Goal: Task Accomplishment & Management: Manage account settings

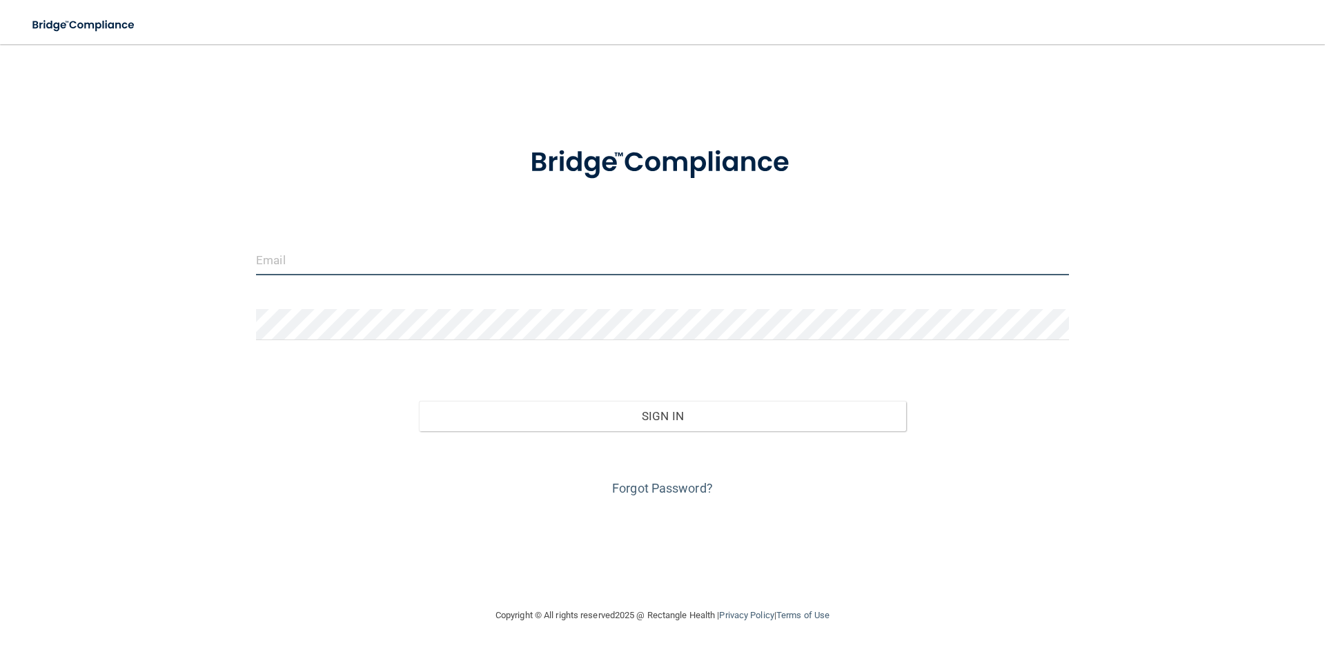
click at [328, 258] on input "email" at bounding box center [662, 259] width 813 height 31
type input "[PERSON_NAME][EMAIL_ADDRESS][DOMAIN_NAME]"
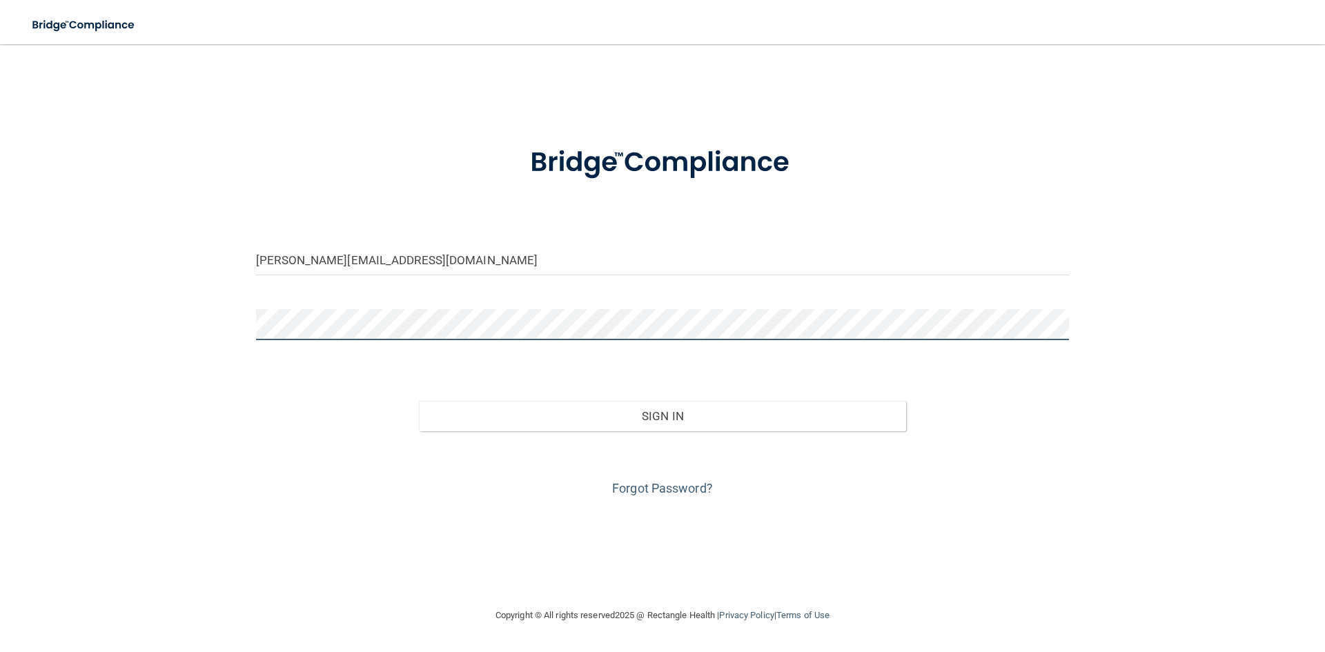
click at [419, 401] on button "Sign In" at bounding box center [663, 416] width 488 height 30
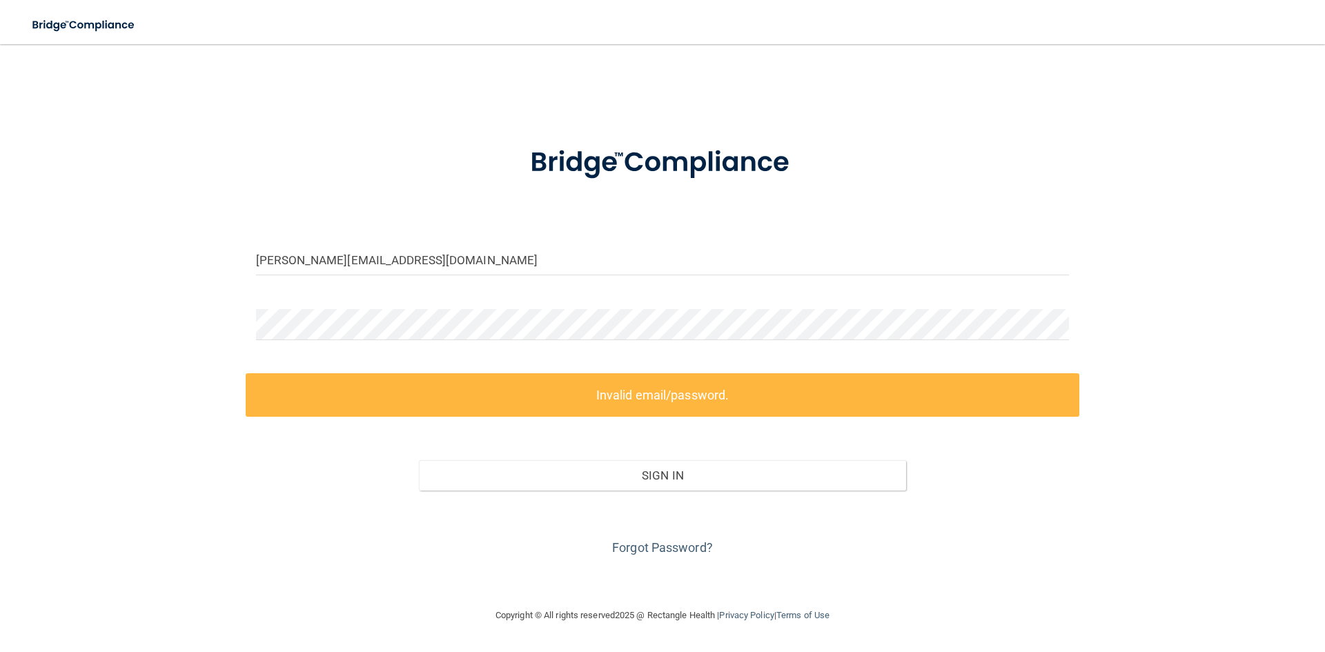
click at [352, 311] on form "[PERSON_NAME][EMAIL_ADDRESS][DOMAIN_NAME] Invalid email/password. You don't hav…" at bounding box center [662, 343] width 813 height 432
drag, startPoint x: 351, startPoint y: 299, endPoint x: 219, endPoint y: 297, distance: 131.1
click at [219, 297] on div "[PERSON_NAME][EMAIL_ADDRESS][DOMAIN_NAME] Invalid email/password. You don't hav…" at bounding box center [663, 326] width 1270 height 536
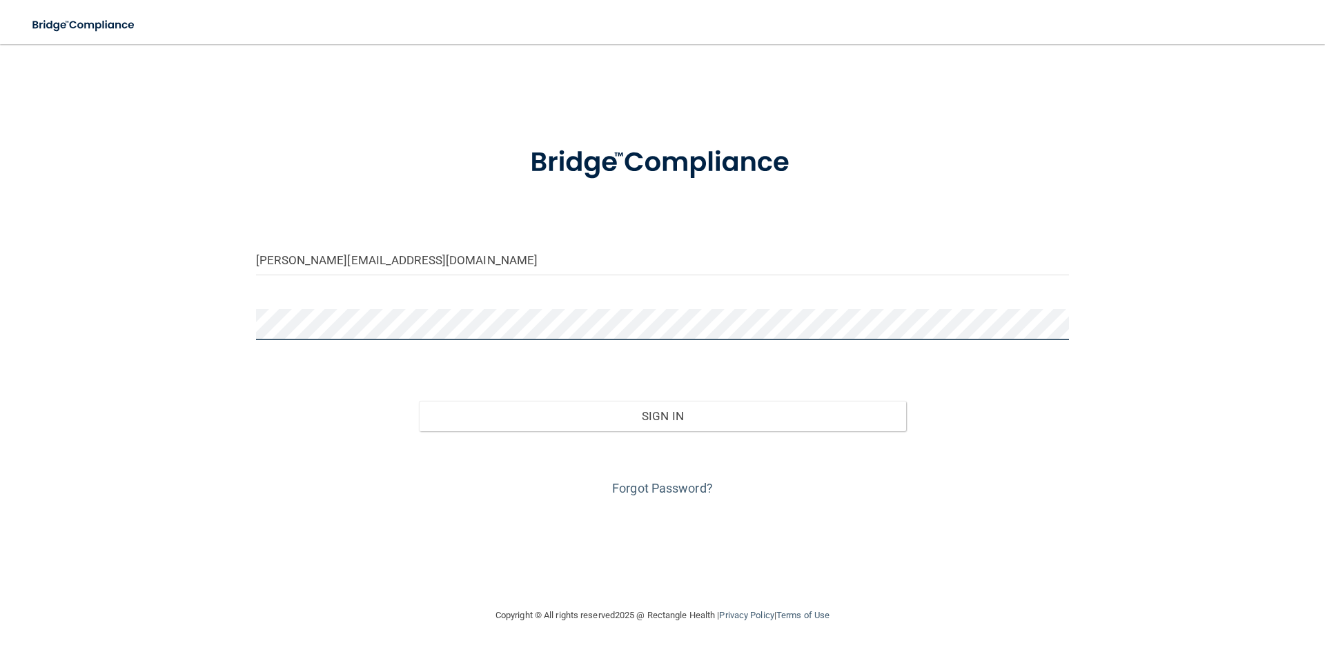
click at [419, 401] on button "Sign In" at bounding box center [663, 416] width 488 height 30
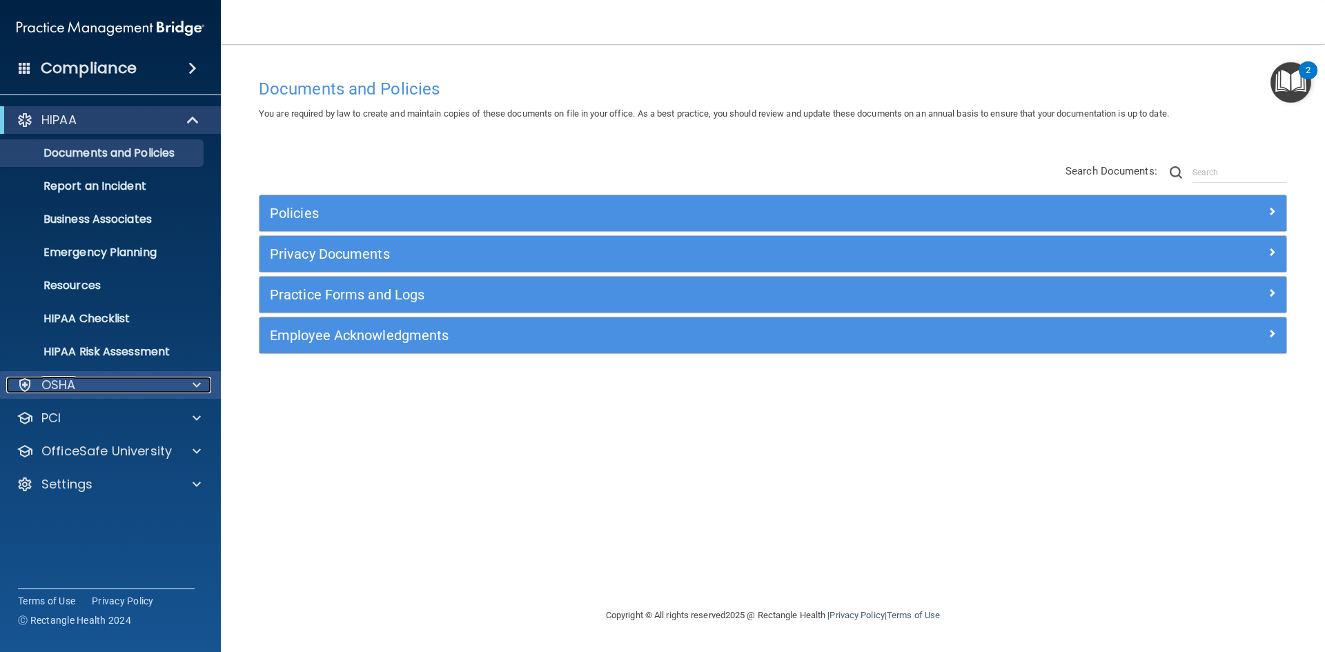
click at [68, 384] on p "OSHA" at bounding box center [58, 385] width 35 height 17
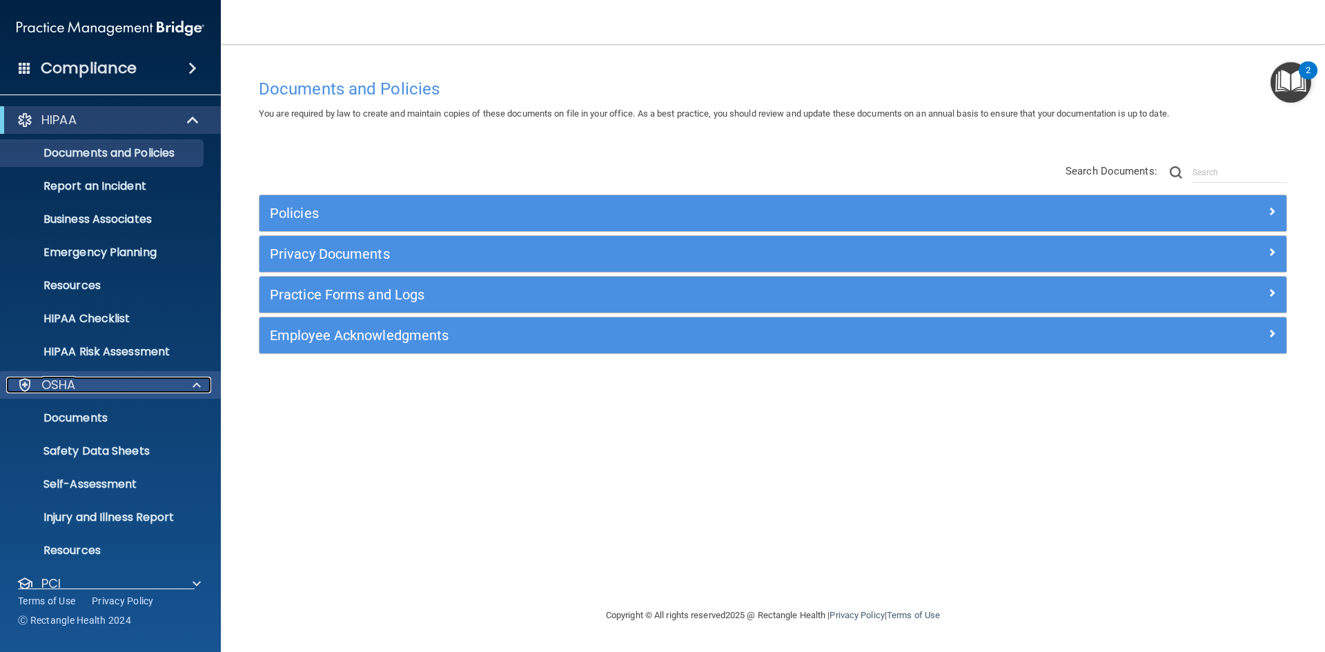
click at [68, 384] on p "OSHA" at bounding box center [58, 385] width 35 height 17
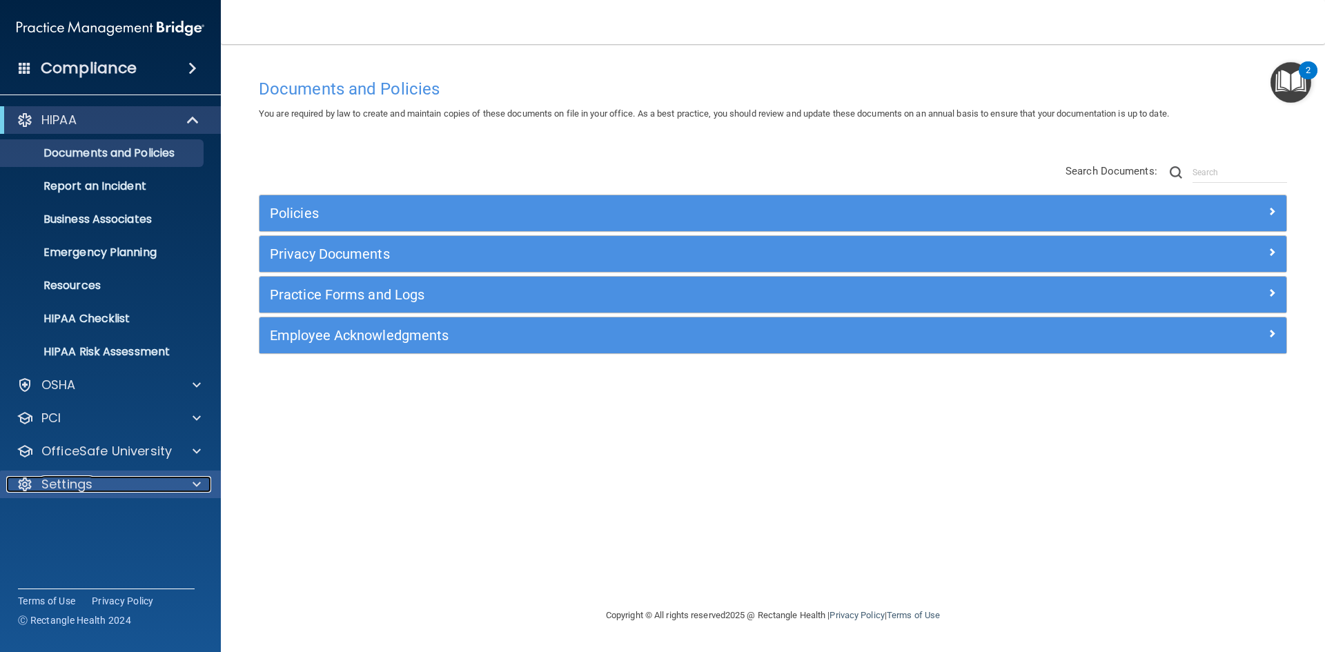
click at [70, 482] on p "Settings" at bounding box center [66, 484] width 51 height 17
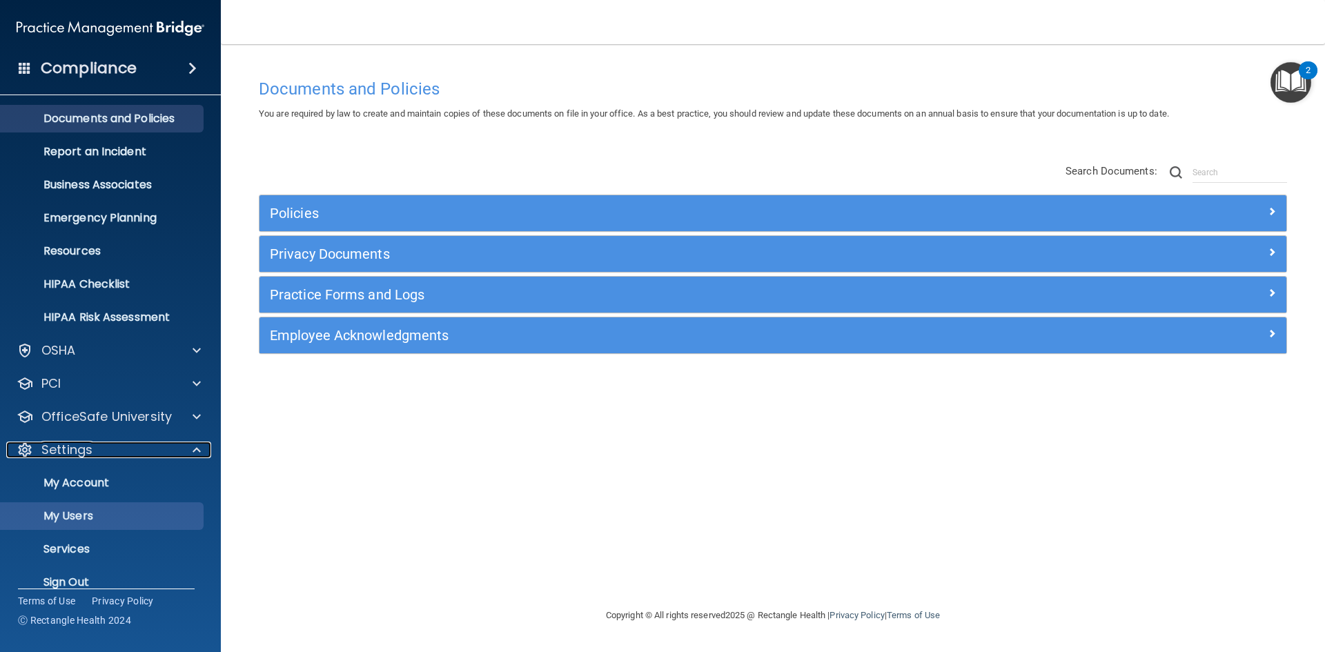
scroll to position [53, 0]
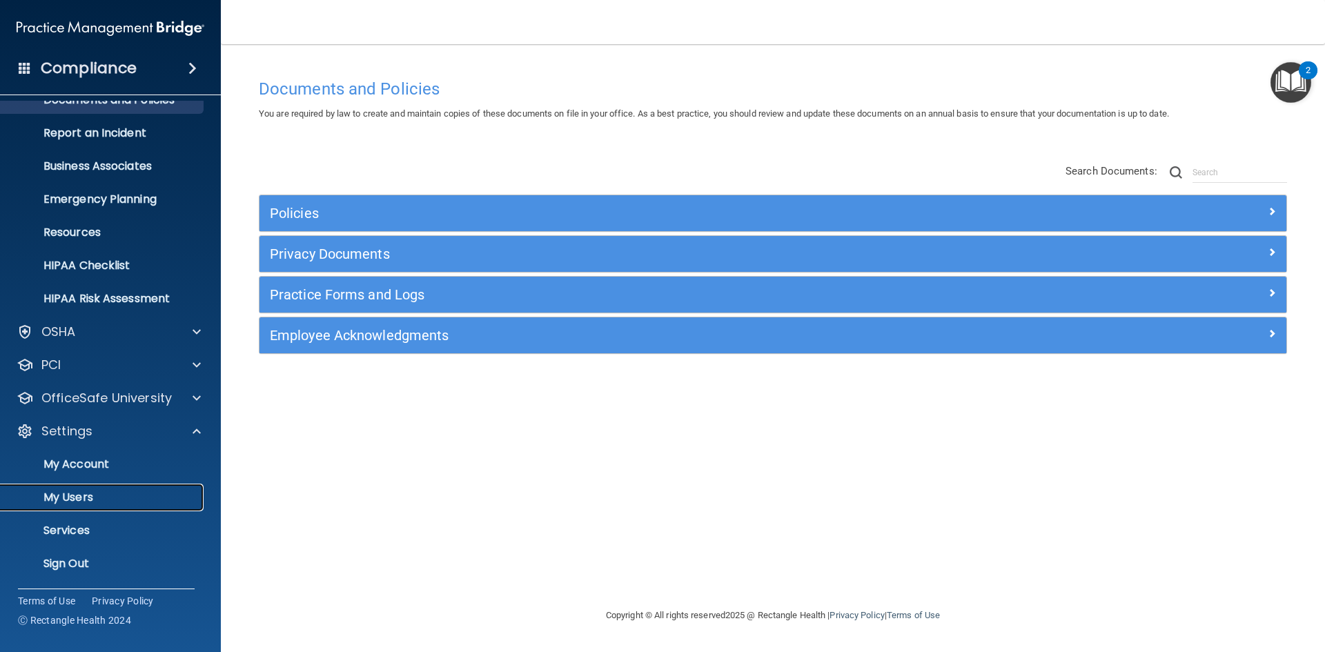
click at [79, 495] on p "My Users" at bounding box center [103, 498] width 188 height 14
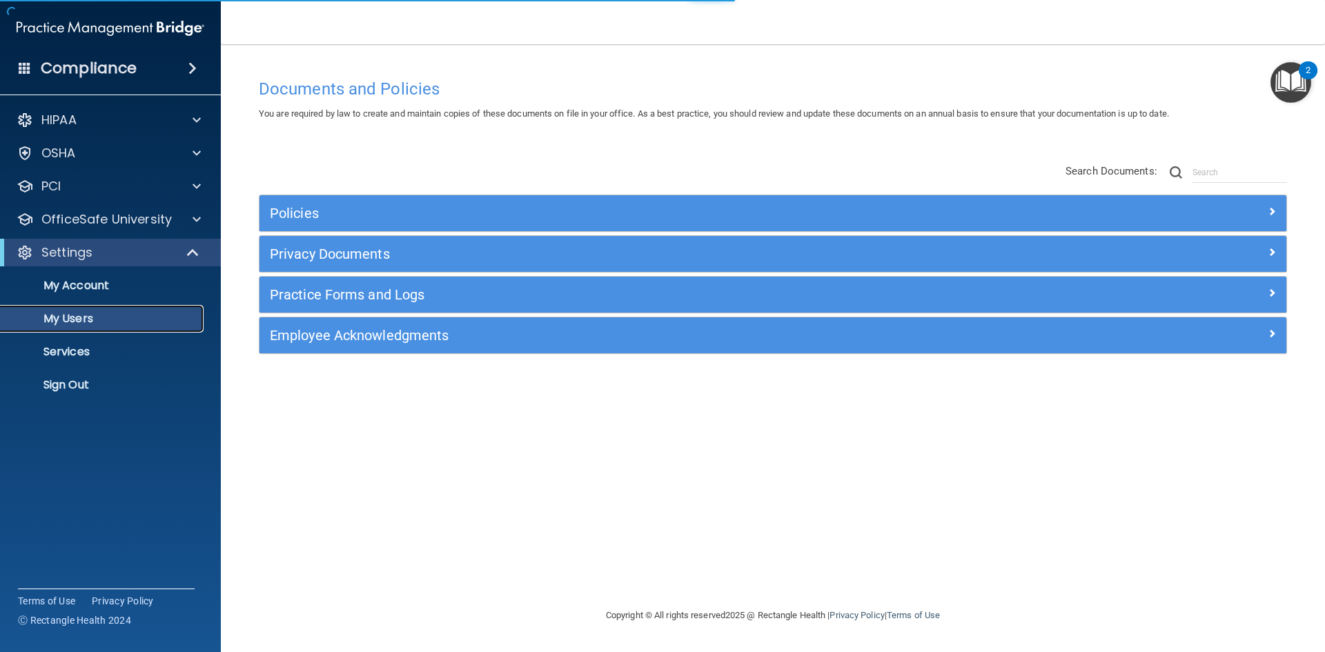
select select "20"
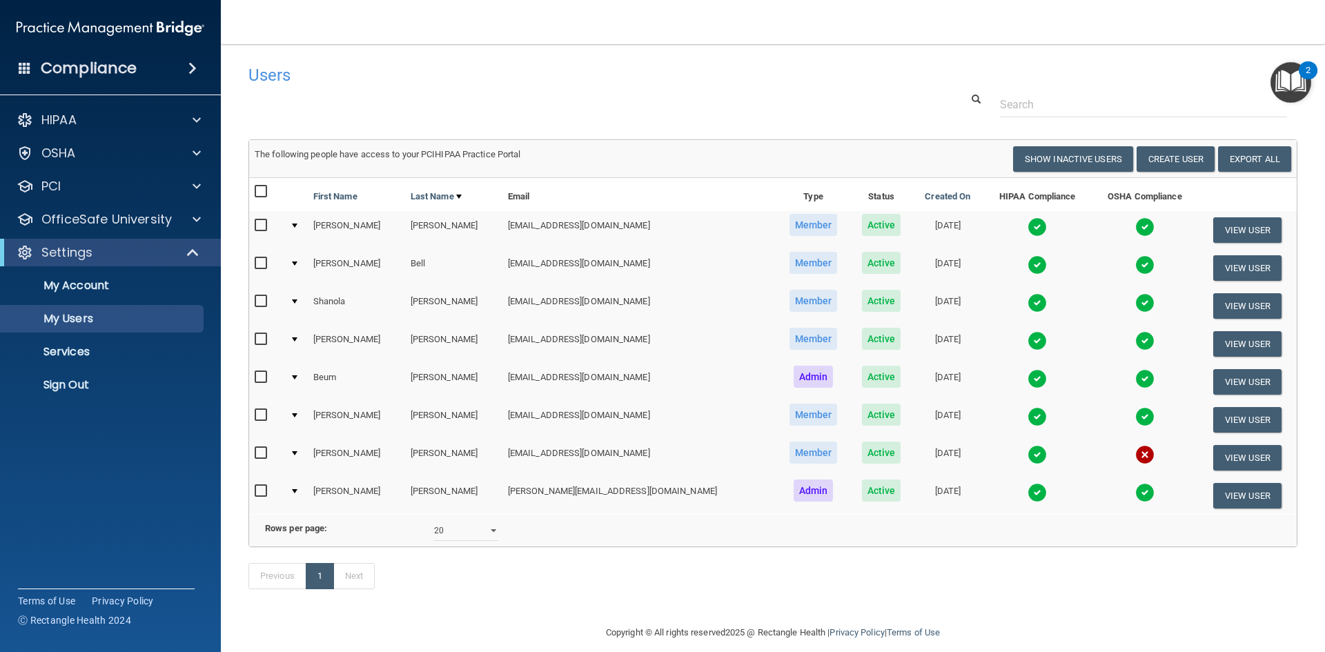
click at [264, 449] on input "checkbox" at bounding box center [263, 453] width 16 height 11
checkbox input "true"
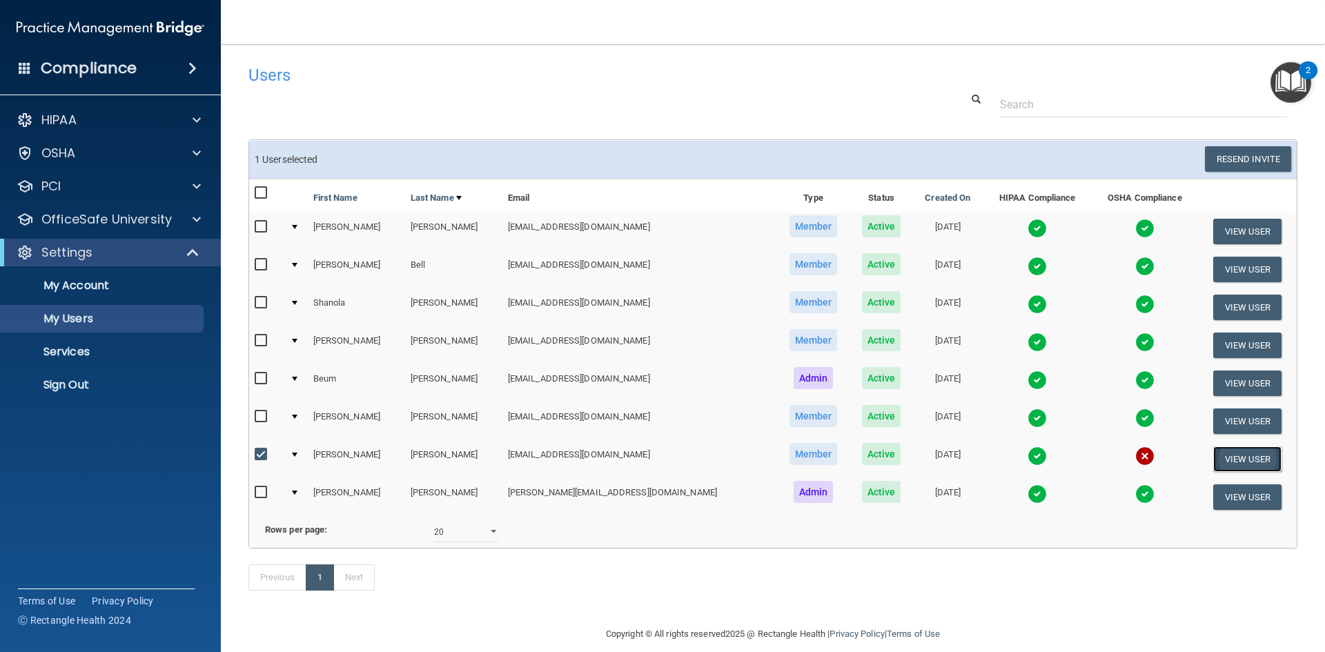
click at [1213, 462] on button "View User" at bounding box center [1247, 459] width 68 height 26
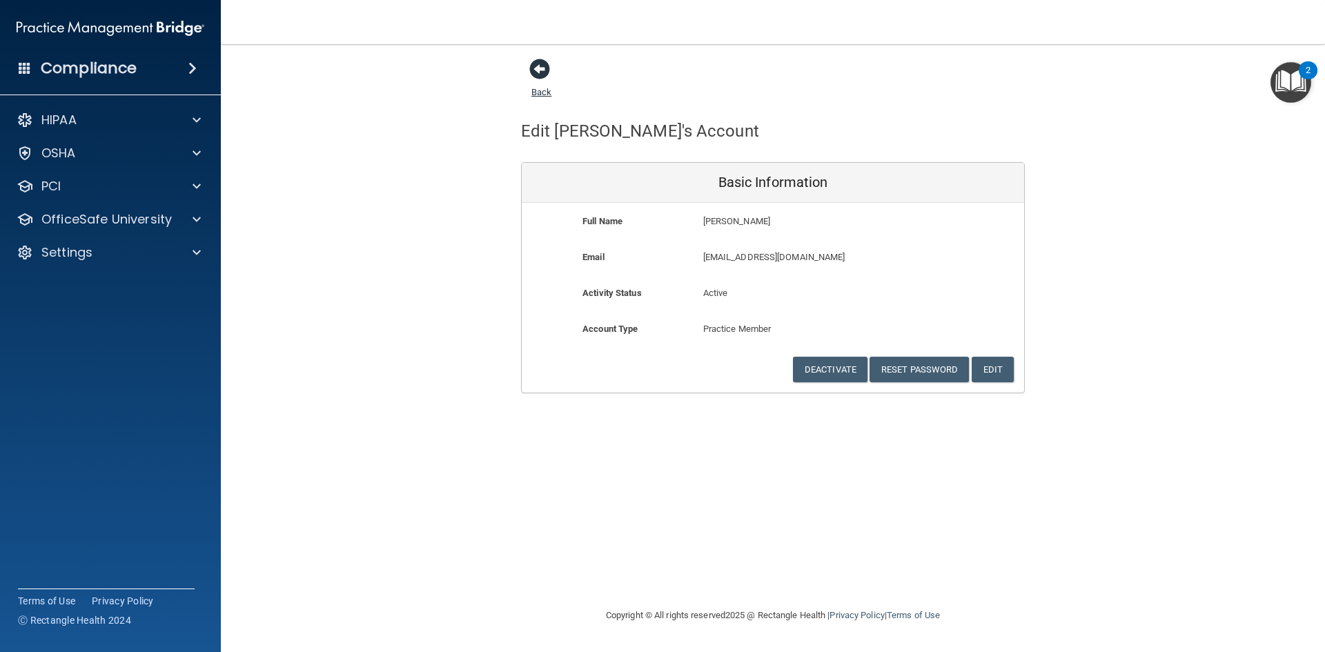
click at [532, 88] on link "Back" at bounding box center [541, 83] width 20 height 27
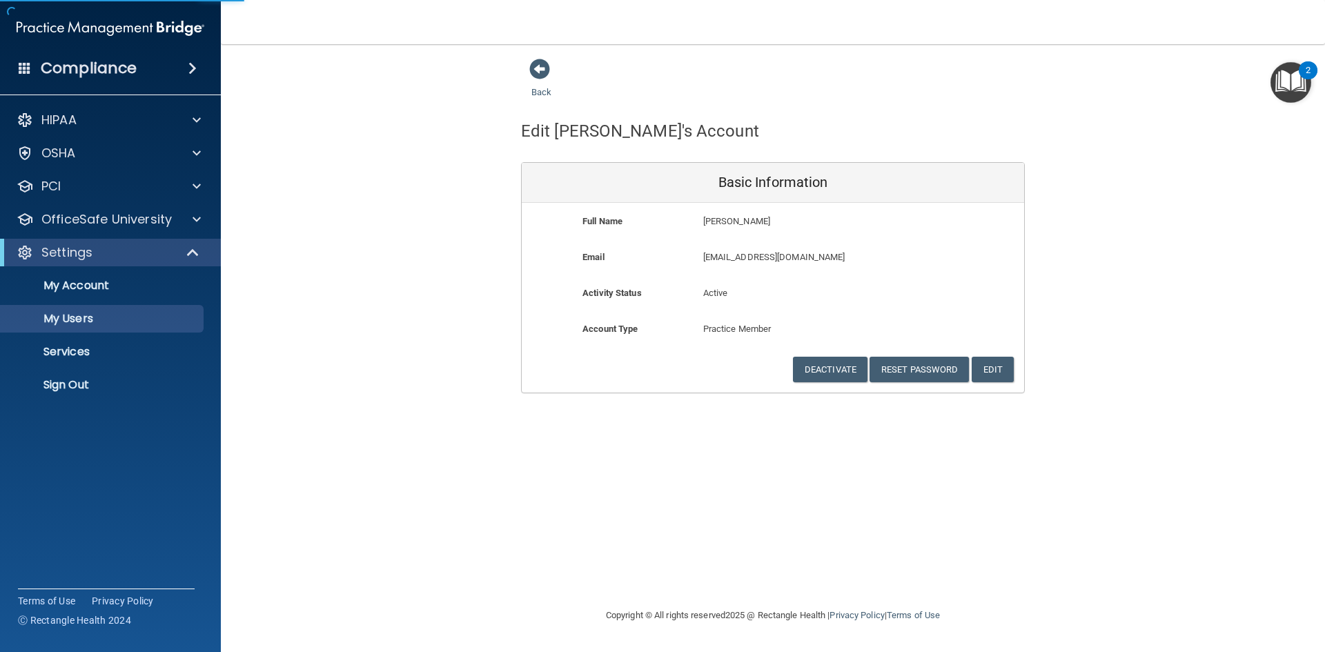
select select "20"
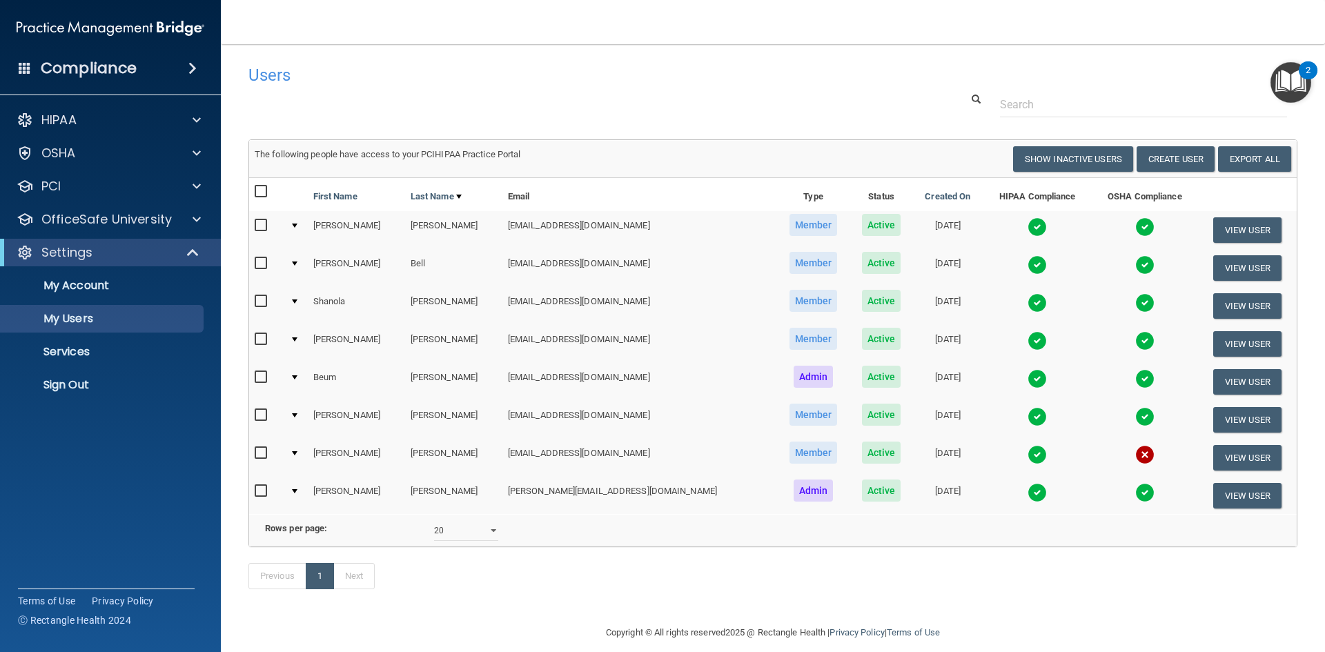
click at [1135, 456] on img at bounding box center [1144, 454] width 19 height 19
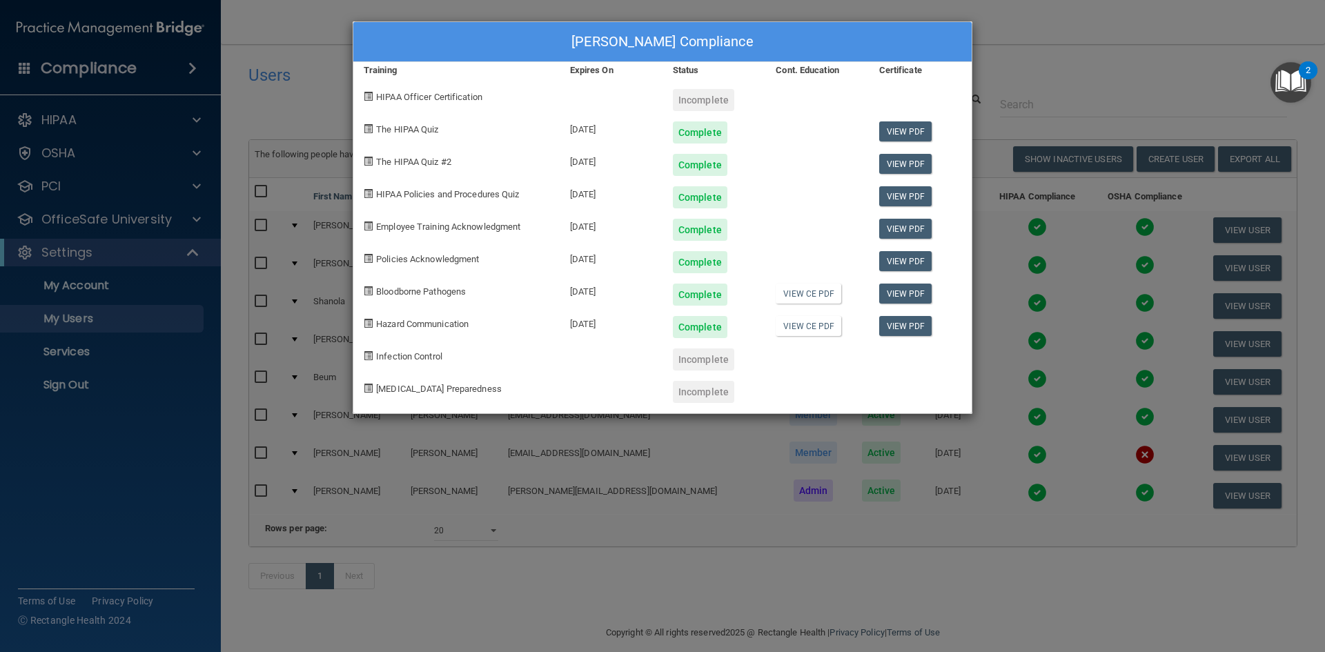
click at [1143, 86] on div "[PERSON_NAME] Compliance Training Expires On Status Cont. Education Certificate…" at bounding box center [662, 326] width 1325 height 652
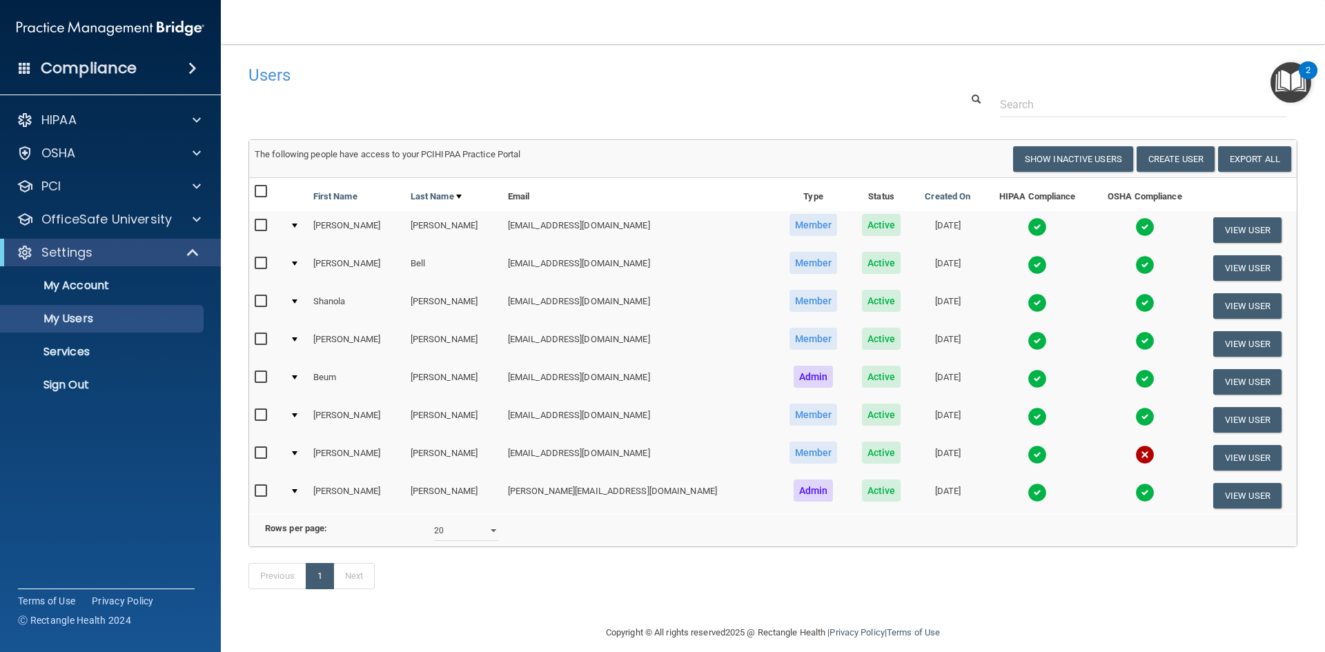
click at [259, 451] on input "checkbox" at bounding box center [263, 453] width 16 height 11
checkbox input "true"
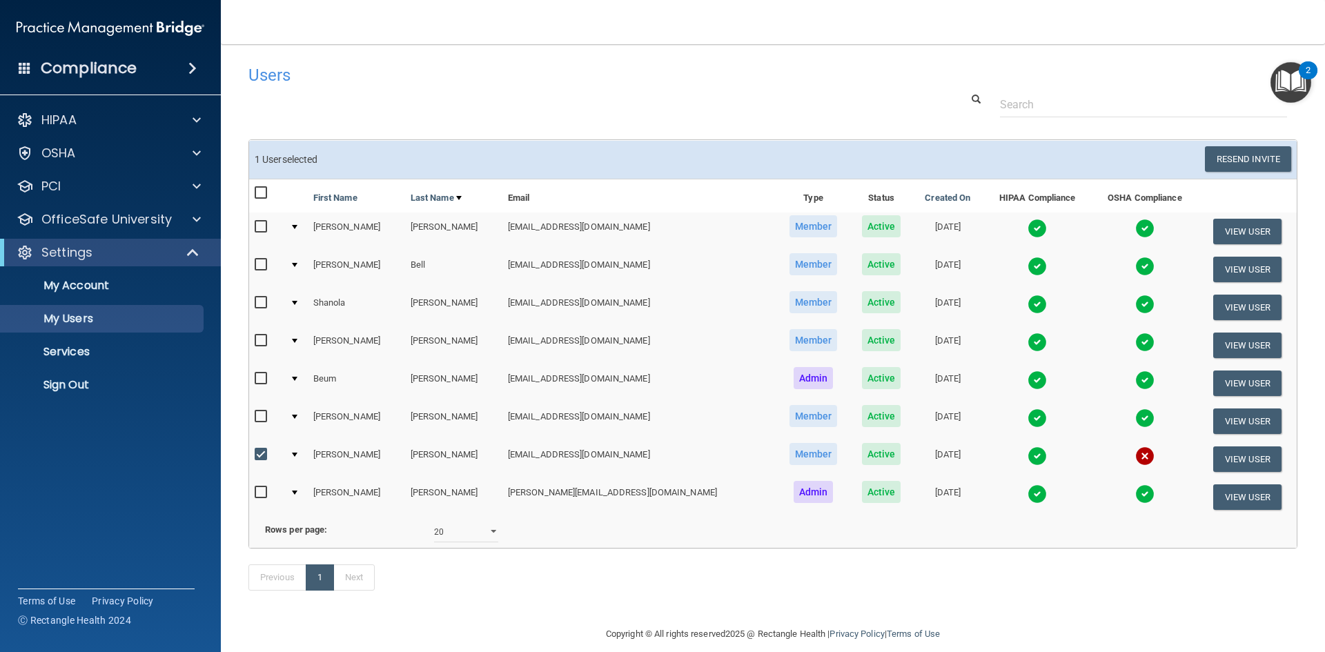
click at [1135, 453] on img at bounding box center [1144, 455] width 19 height 19
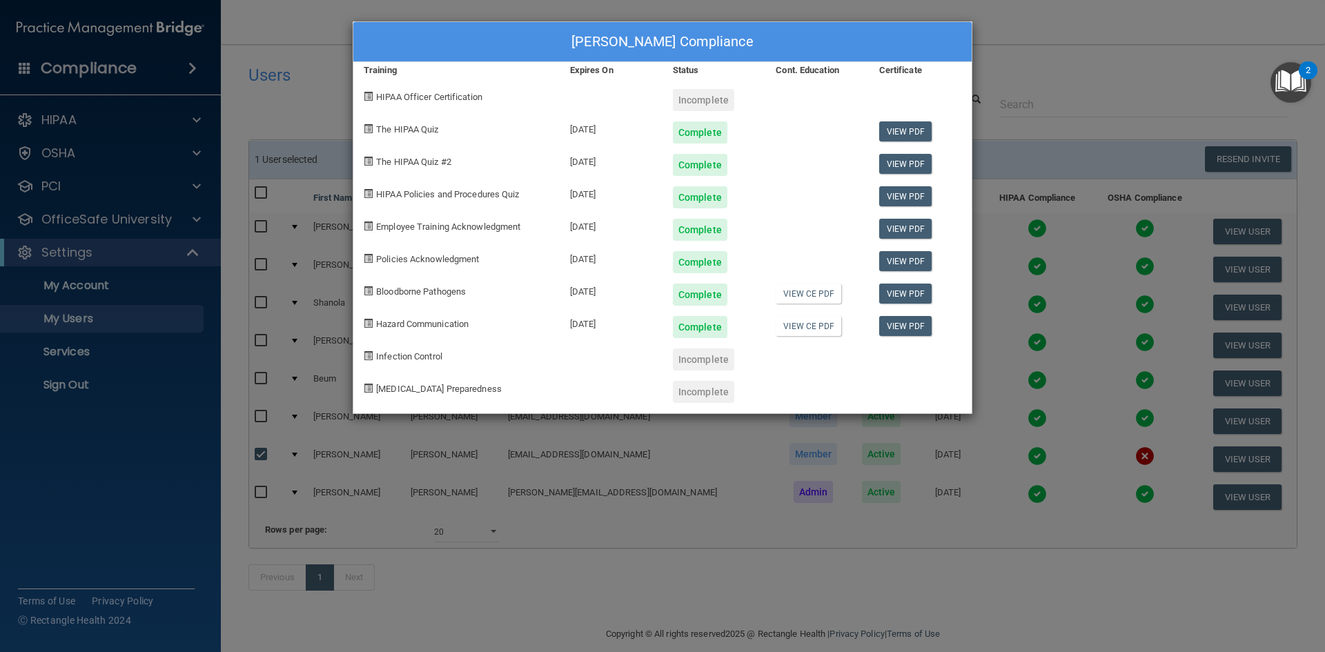
click at [605, 454] on div "[PERSON_NAME] Compliance Training Expires On Status Cont. Education Certificate…" at bounding box center [662, 326] width 1325 height 652
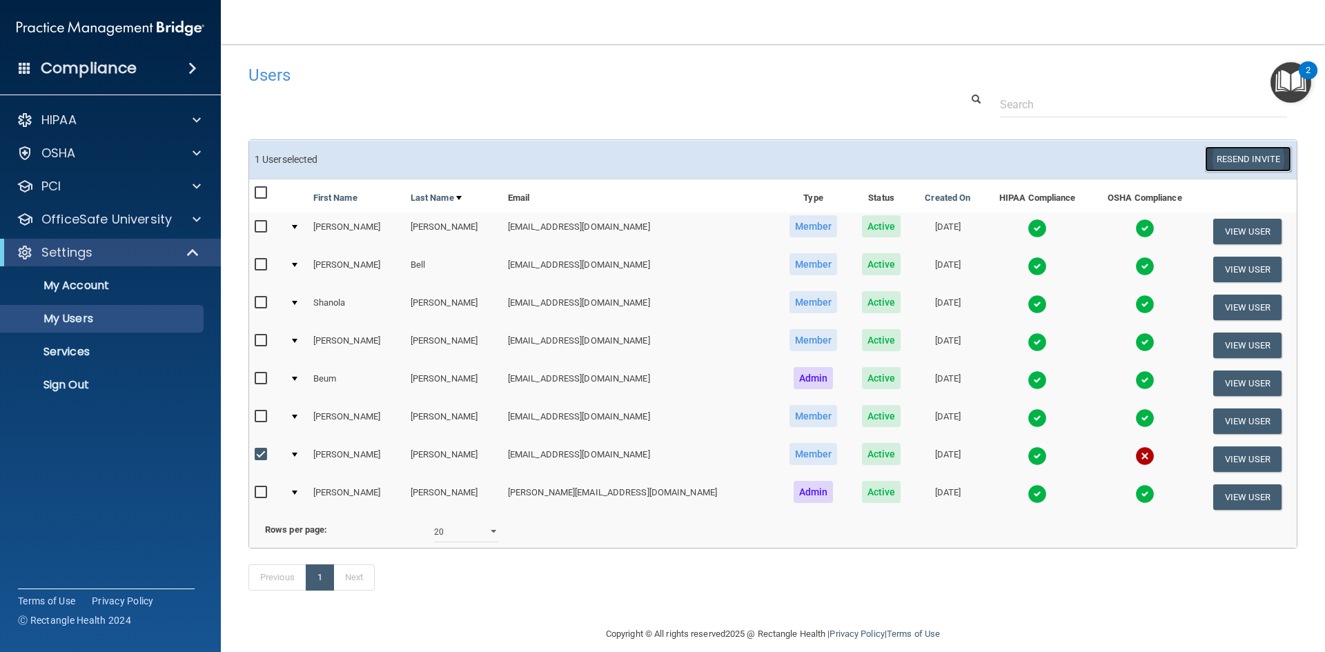
drag, startPoint x: 1257, startPoint y: 153, endPoint x: 1245, endPoint y: 150, distance: 12.6
click at [1251, 152] on button "Resend Invite" at bounding box center [1248, 159] width 86 height 26
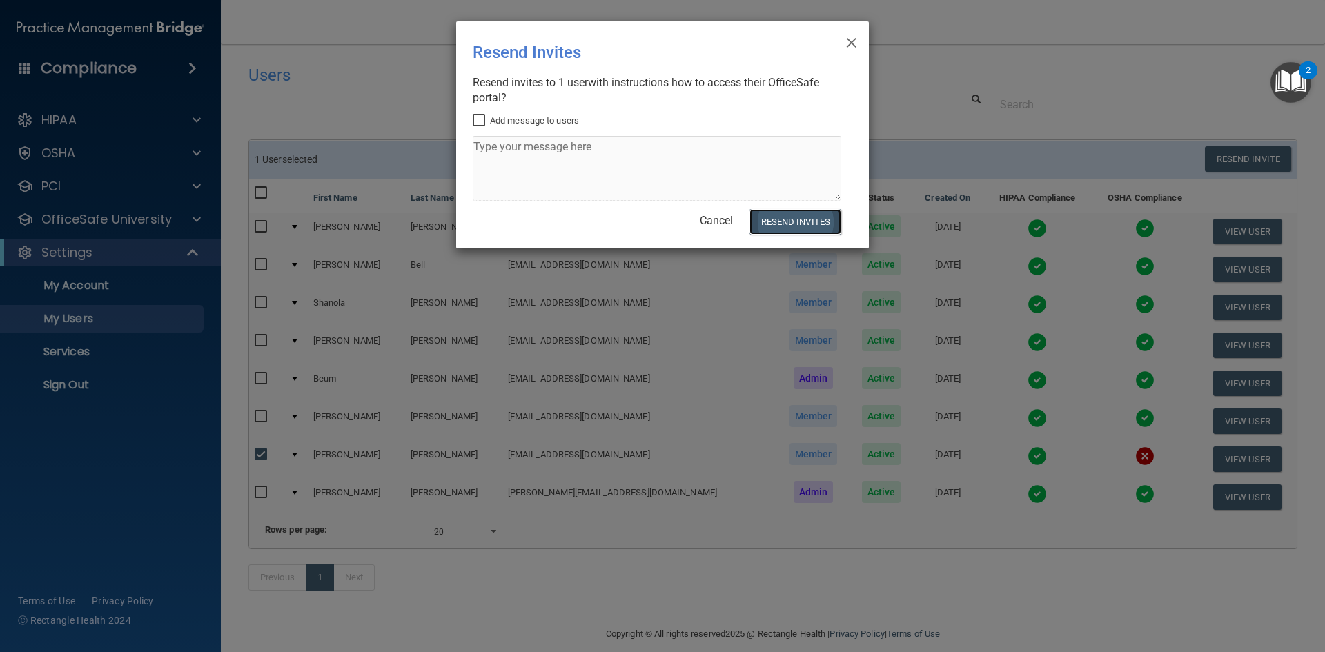
click at [804, 223] on button "Resend Invites" at bounding box center [795, 222] width 92 height 26
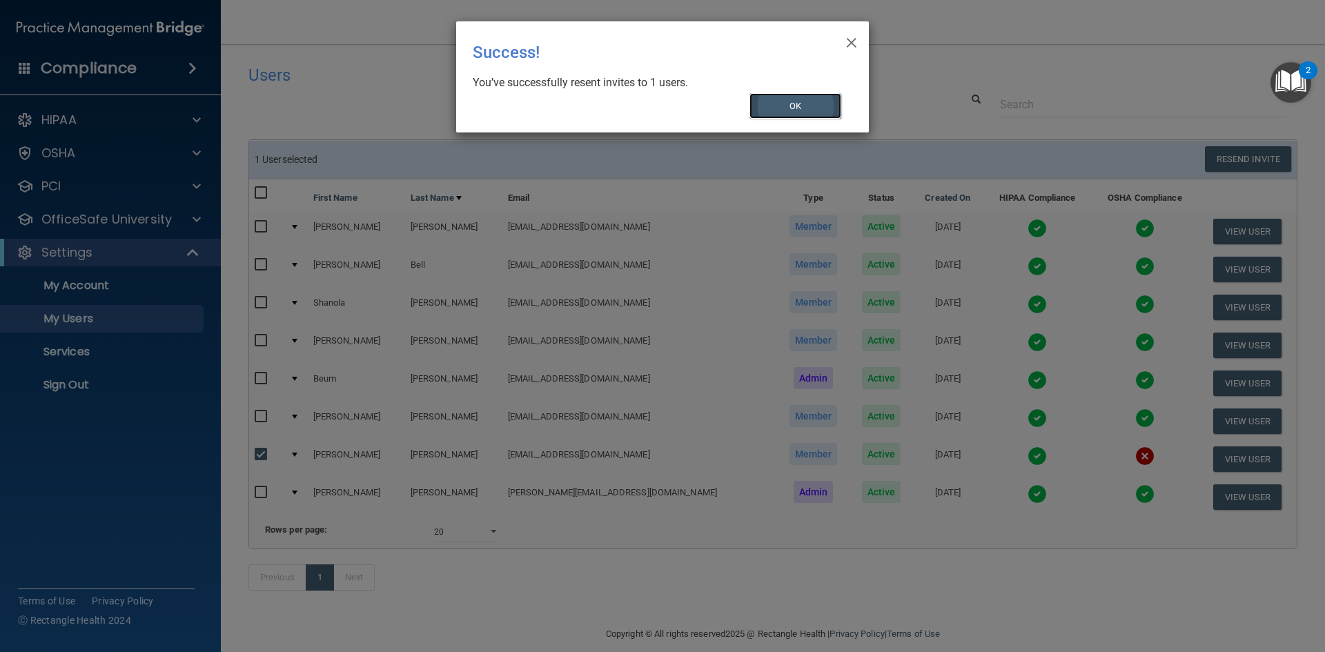
click at [814, 109] on button "OK" at bounding box center [795, 106] width 92 height 26
